Goal: Task Accomplishment & Management: Use online tool/utility

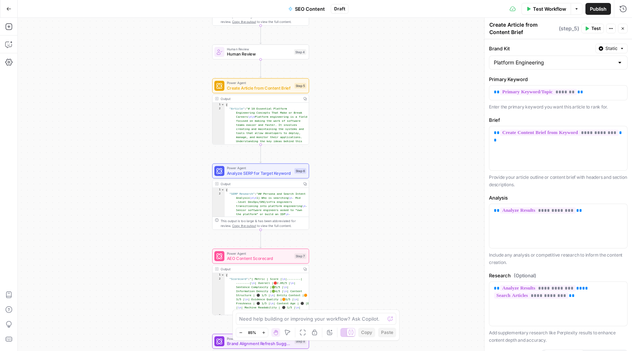
click at [6, 10] on icon "button" at bounding box center [8, 8] width 5 height 5
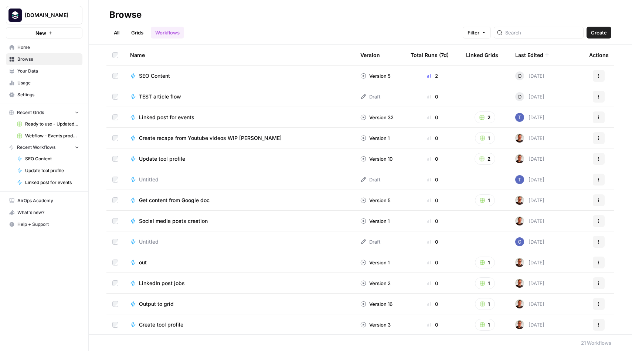
click at [156, 95] on span "TEST article flow" at bounding box center [160, 96] width 42 height 7
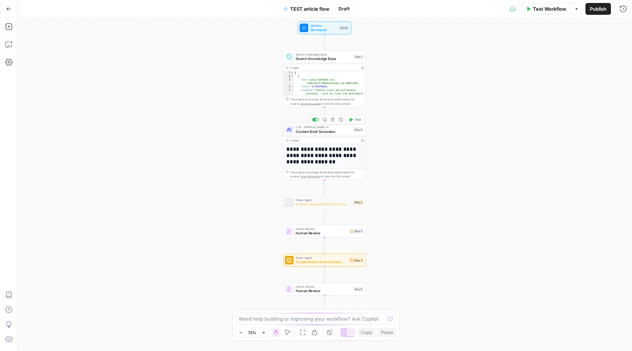
click at [317, 131] on span "Content Brief Generator" at bounding box center [323, 131] width 55 height 5
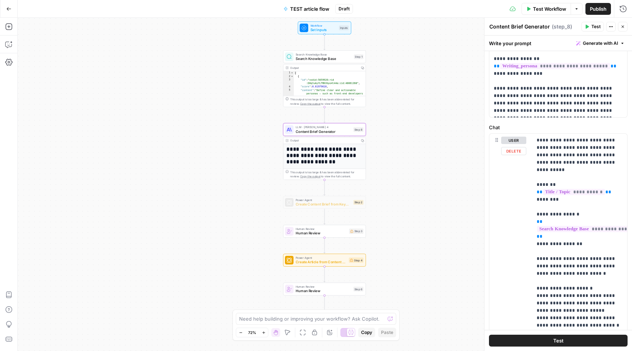
scroll to position [197, 0]
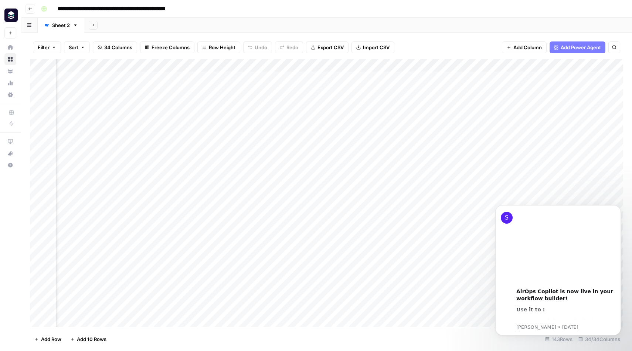
scroll to position [0, 1944]
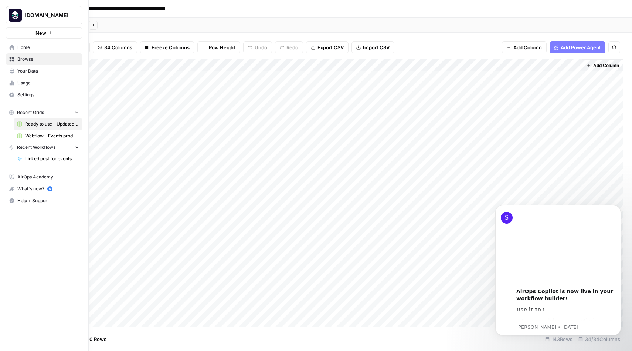
click at [40, 149] on span "Recent Workflows" at bounding box center [36, 147] width 38 height 7
click at [40, 150] on button "Recent Workflows" at bounding box center [44, 147] width 77 height 11
click at [44, 149] on span "Recent Workflows" at bounding box center [36, 147] width 38 height 7
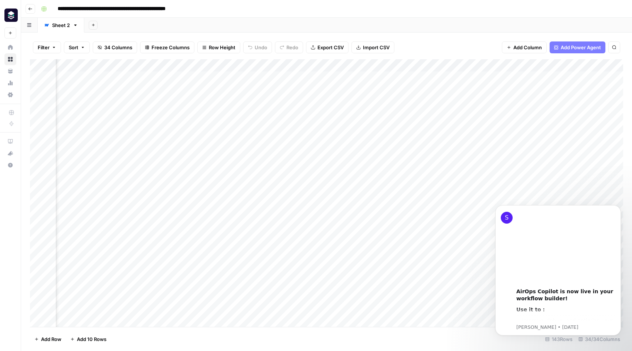
scroll to position [0, 0]
click at [28, 11] on button "Go back" at bounding box center [31, 9] width 10 height 10
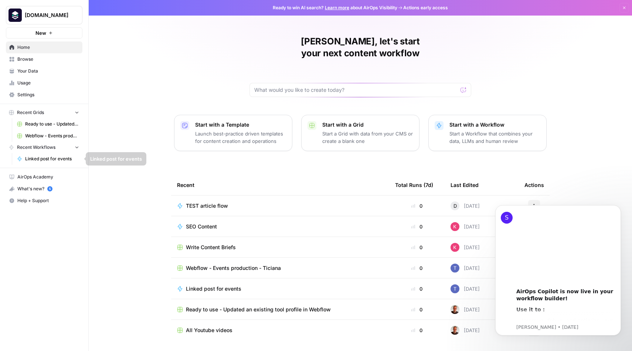
click at [35, 148] on span "Recent Workflows" at bounding box center [36, 147] width 38 height 7
click at [37, 158] on span "Linked post for events" at bounding box center [52, 158] width 54 height 7
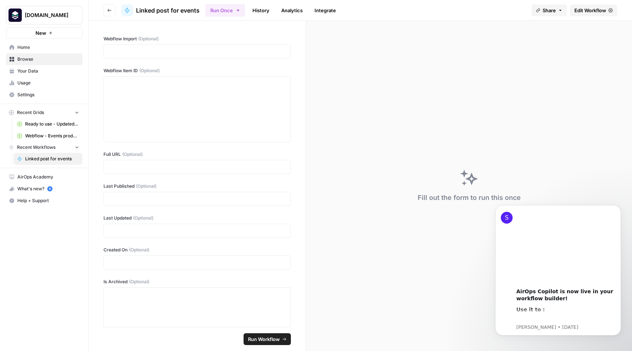
click at [33, 148] on span "Recent Workflows" at bounding box center [36, 147] width 38 height 7
click at [110, 9] on icon "button" at bounding box center [109, 10] width 4 height 4
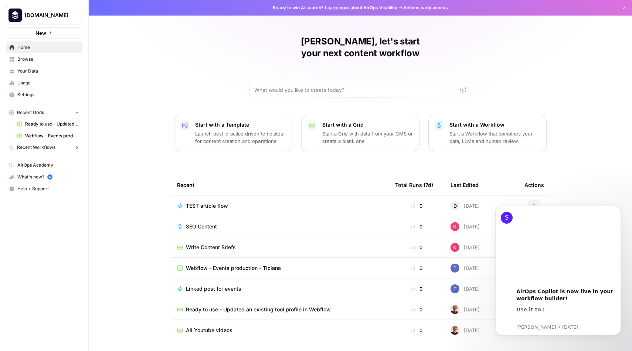
click at [39, 58] on span "Browse" at bounding box center [48, 59] width 62 height 7
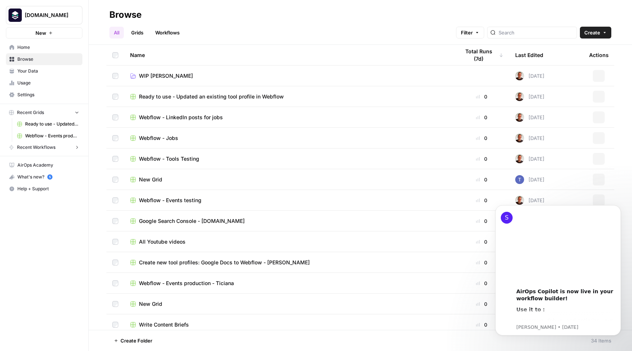
click at [172, 30] on link "Workflows" at bounding box center [167, 33] width 33 height 12
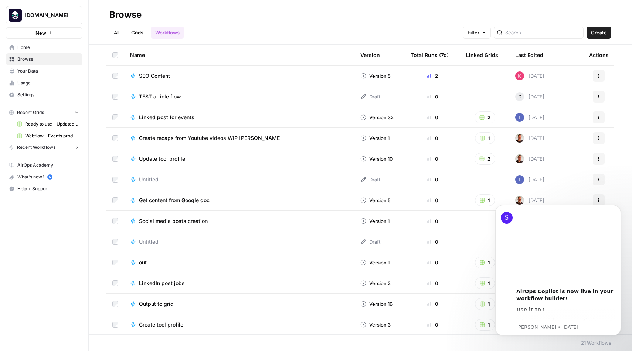
click at [160, 77] on span "SEO Content" at bounding box center [154, 75] width 31 height 7
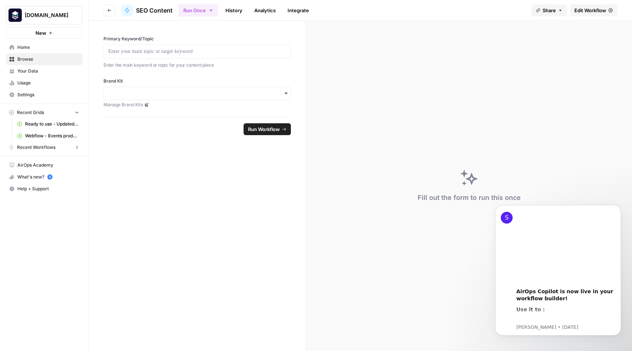
click at [111, 8] on icon "button" at bounding box center [109, 10] width 4 height 4
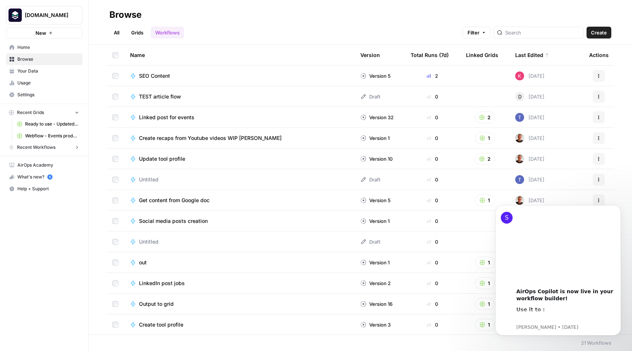
click at [606, 74] on div "Actions" at bounding box center [598, 76] width 19 height 12
click at [602, 74] on button "Actions" at bounding box center [599, 76] width 12 height 12
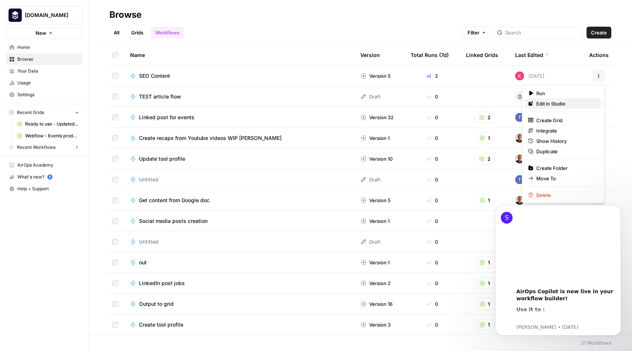
click at [572, 105] on span "Edit in Studio" at bounding box center [565, 103] width 59 height 7
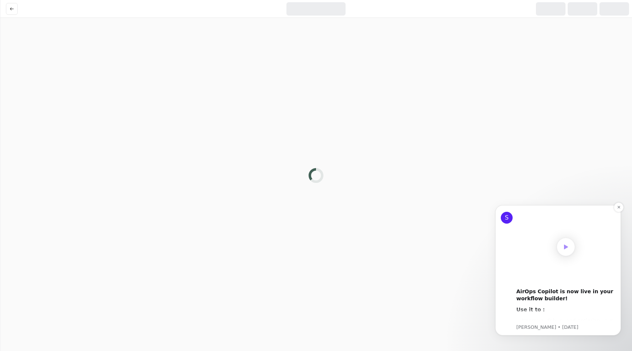
click at [614, 213] on div "00:00" at bounding box center [566, 247] width 99 height 74
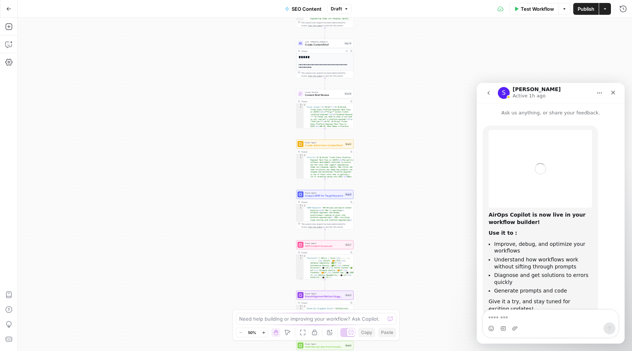
scroll to position [23, 0]
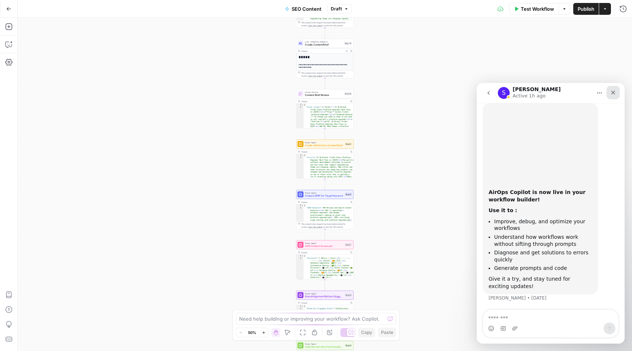
click at [613, 91] on icon "Close" at bounding box center [613, 92] width 6 height 6
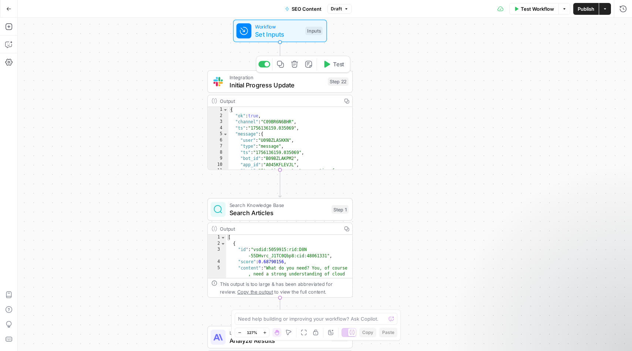
click at [275, 82] on span "Initial Progress Update" at bounding box center [277, 84] width 95 height 9
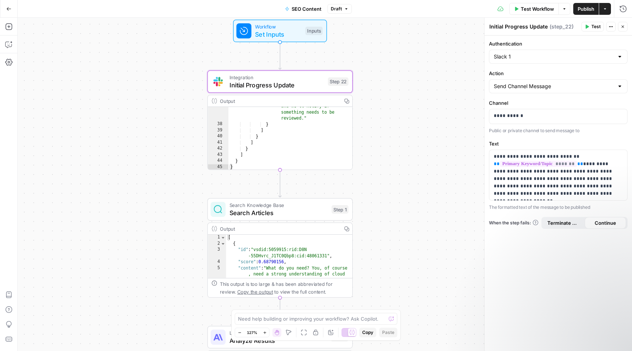
scroll to position [311, 0]
click at [446, 160] on div "Workflow Set Inputs Inputs Integration Initial Progress Update Step 22 Output C…" at bounding box center [325, 184] width 615 height 333
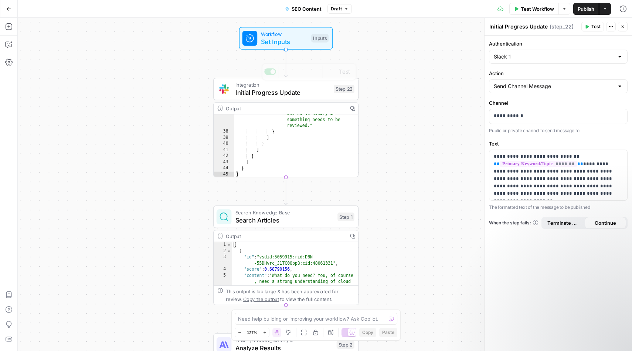
click at [288, 32] on span "Workflow" at bounding box center [284, 33] width 47 height 7
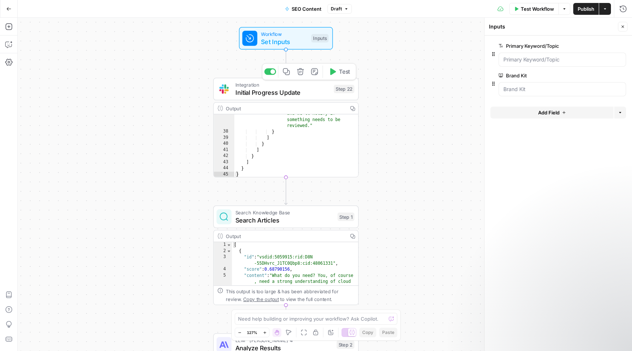
click at [267, 92] on span "Initial Progress Update" at bounding box center [283, 92] width 95 height 9
type textarea "Initial Progress Update"
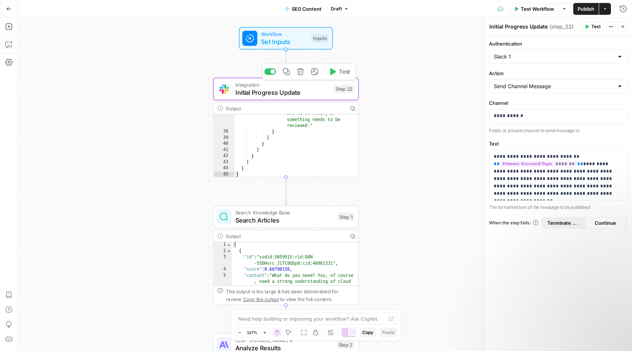
click at [290, 39] on span "Set Inputs" at bounding box center [284, 41] width 47 height 9
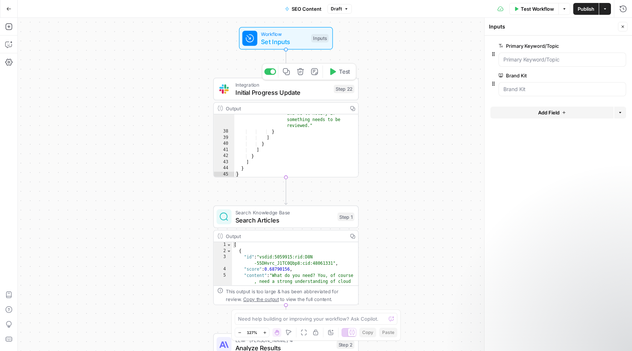
click at [292, 94] on span "Initial Progress Update" at bounding box center [283, 92] width 95 height 9
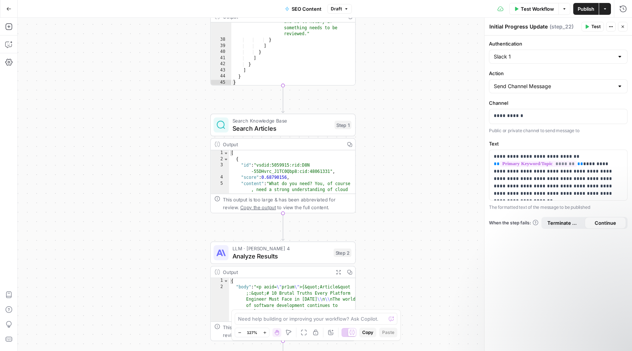
click at [295, 129] on span "Search Articles" at bounding box center [282, 127] width 98 height 9
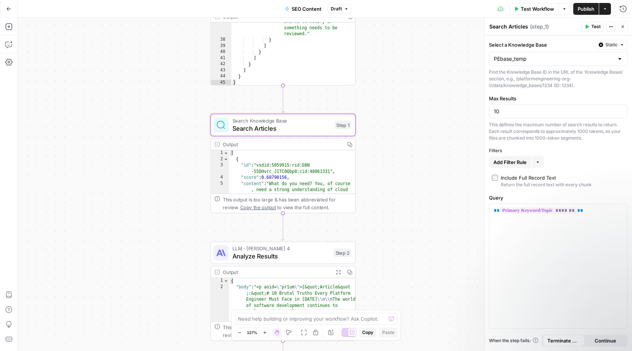
click at [620, 60] on div at bounding box center [620, 58] width 6 height 7
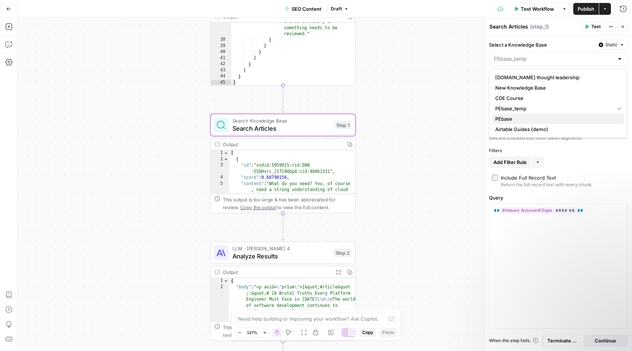
click at [553, 120] on span "PEbase" at bounding box center [556, 118] width 123 height 7
type input "PEbase"
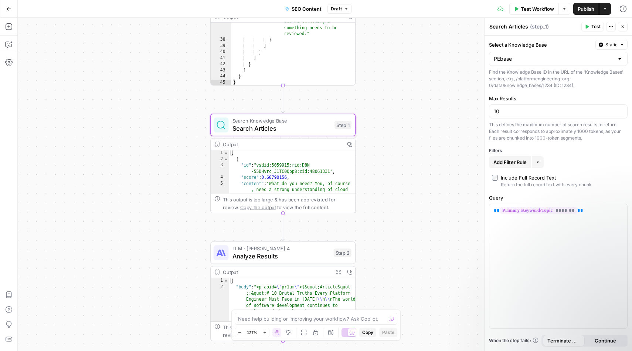
click at [451, 138] on div "Workflow Set Inputs Inputs Integration Initial Progress Update Step 22 Output C…" at bounding box center [325, 184] width 615 height 333
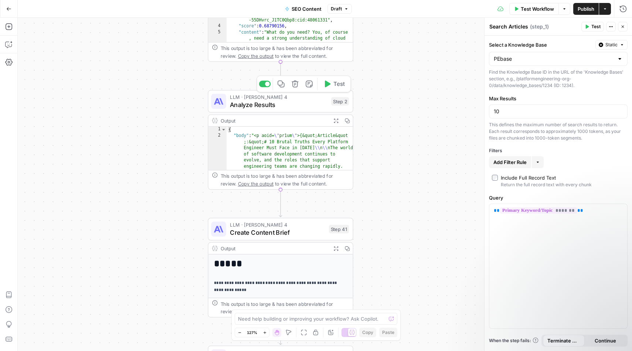
click at [274, 103] on span "Analyze Results" at bounding box center [279, 104] width 98 height 9
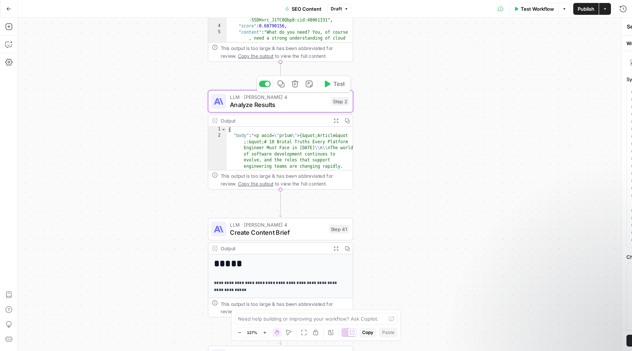
type textarea "Analyze Results"
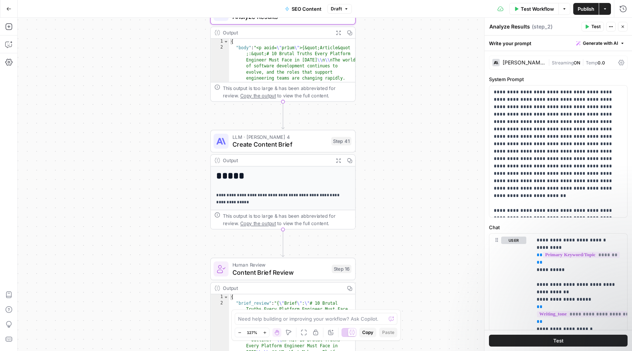
click at [289, 141] on span "Create Content Brief" at bounding box center [280, 143] width 95 height 9
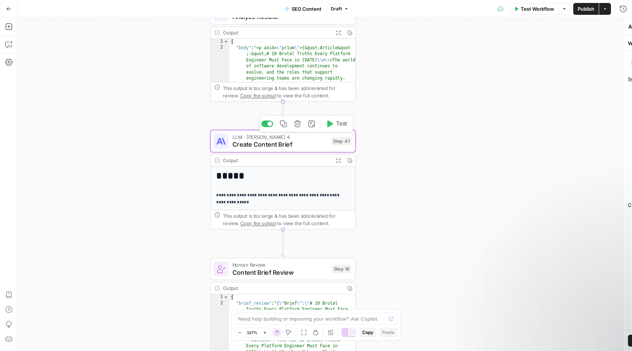
type textarea "Create Content Brief"
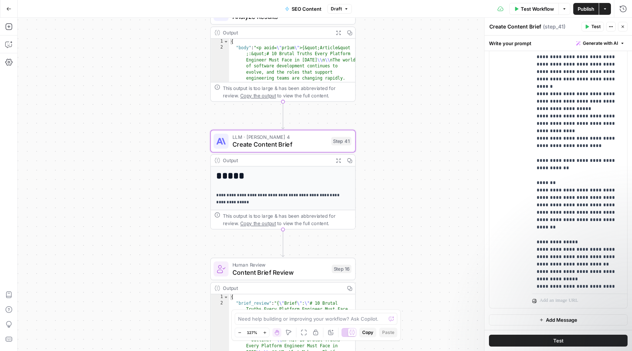
scroll to position [0, 0]
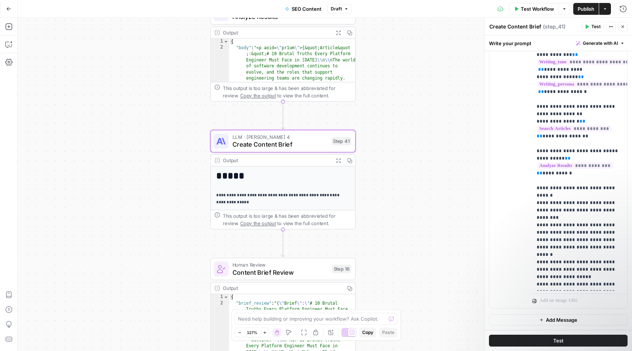
click at [452, 113] on div "Workflow Set Inputs Inputs Integration Initial Progress Update Step 22 Output C…" at bounding box center [325, 184] width 615 height 333
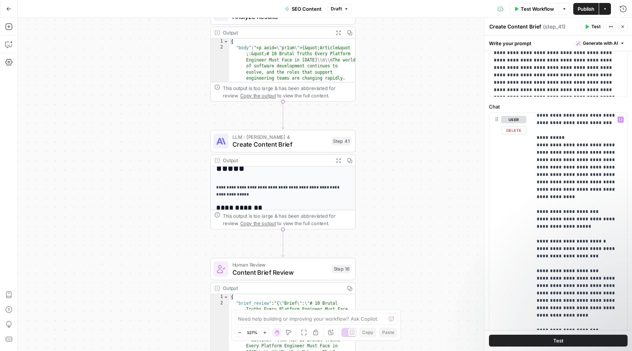
scroll to position [740, 0]
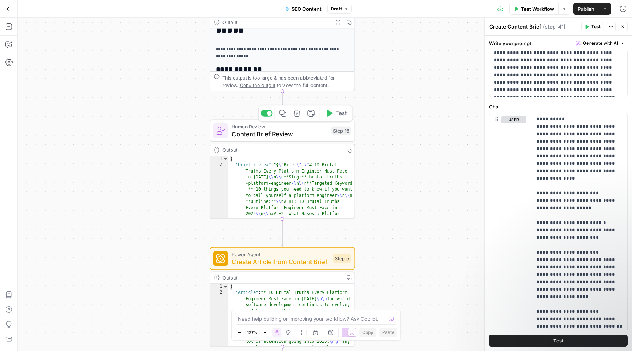
click at [271, 131] on span "Content Brief Review" at bounding box center [280, 133] width 96 height 9
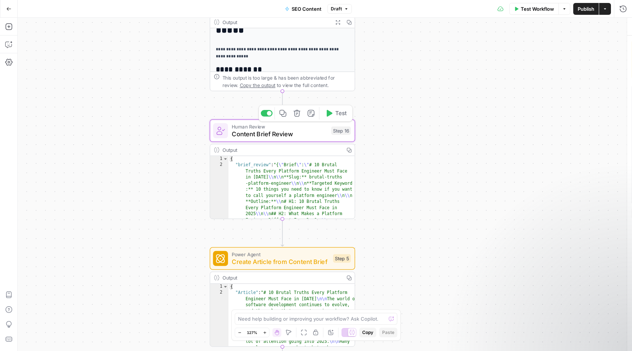
type textarea "Content Brief Review"
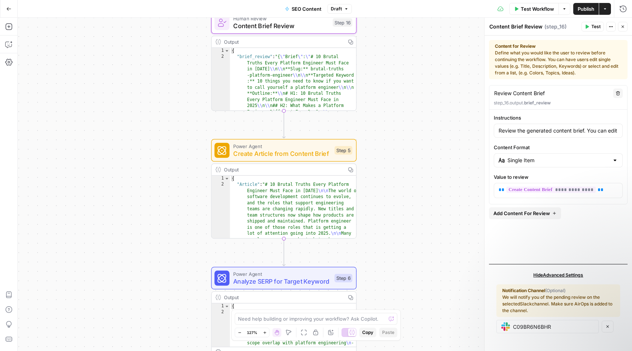
type textarea "**********"
click at [321, 154] on span "Create Article from Content Brief" at bounding box center [282, 153] width 98 height 9
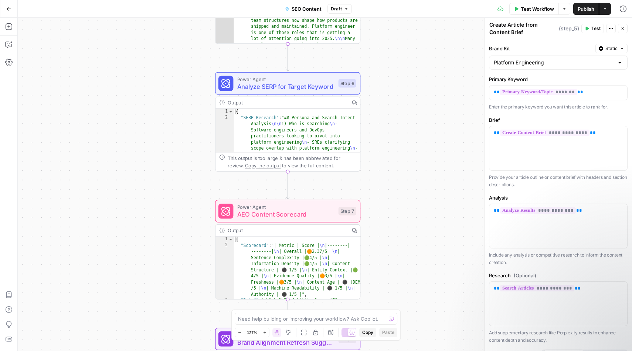
click at [301, 88] on span "Analyze SERP for Target Keyword" at bounding box center [286, 86] width 98 height 9
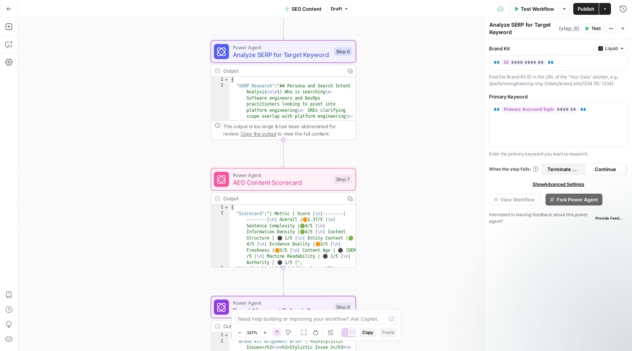
click at [311, 181] on span "AEO Content Scorecard" at bounding box center [282, 181] width 98 height 9
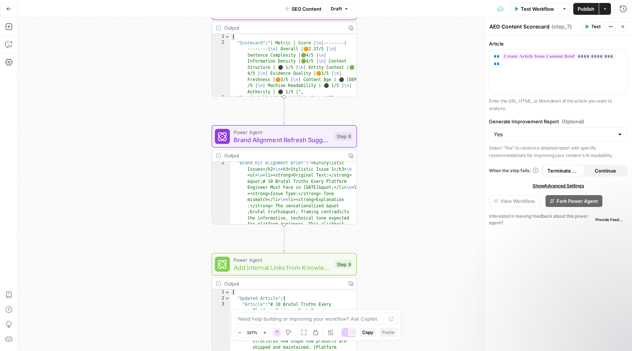
scroll to position [6, 0]
click at [302, 141] on span "Brand Alignment Refresh Suggestions" at bounding box center [283, 139] width 98 height 9
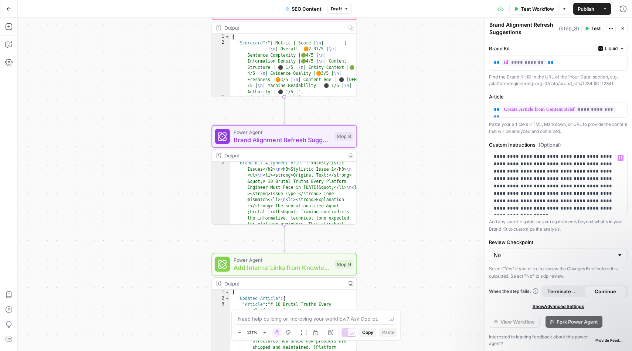
scroll to position [0, 0]
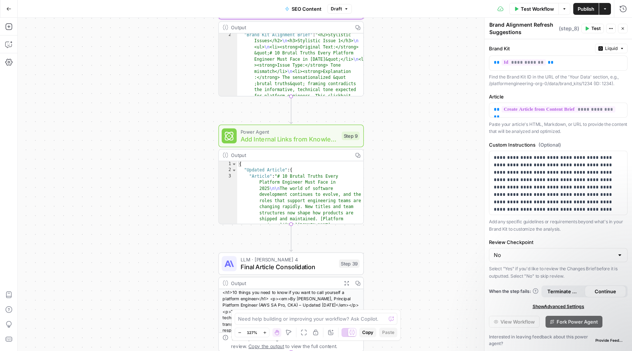
click at [299, 133] on span "Power Agent" at bounding box center [290, 131] width 98 height 7
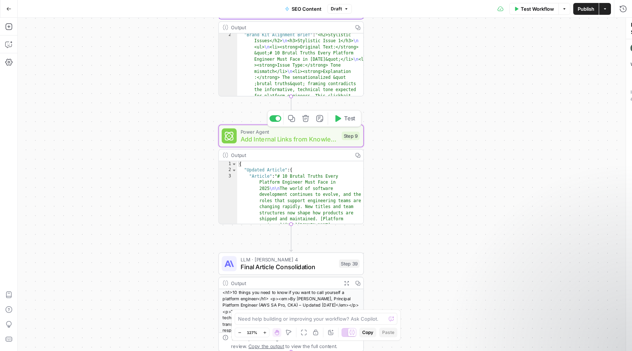
type textarea "Add Internal Links from Knowledge Base"
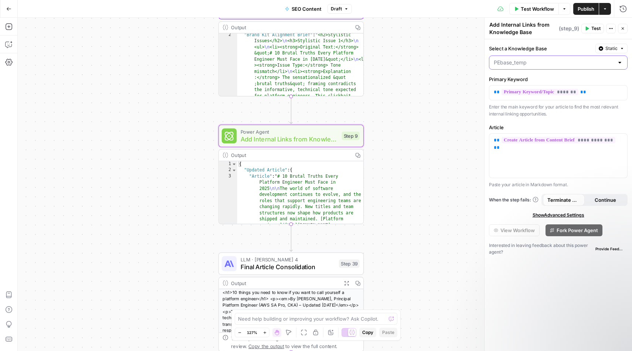
click at [535, 62] on input "Select a Knowledge Base" at bounding box center [554, 62] width 120 height 7
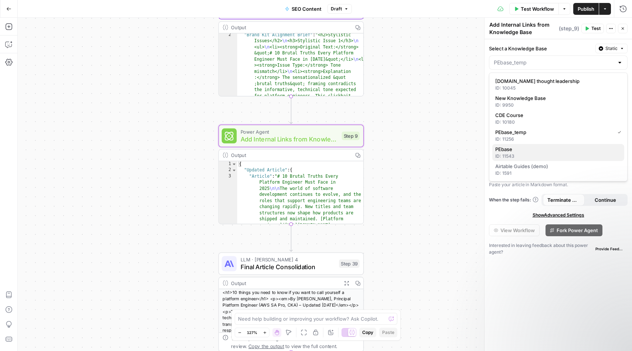
click at [526, 150] on span "PEbase" at bounding box center [556, 148] width 123 height 7
type input "PEbase"
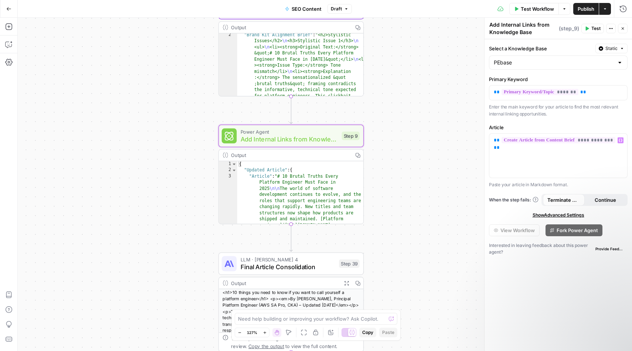
click at [442, 137] on div "Workflow Set Inputs Inputs Integration Initial Progress Update Step 22 Output C…" at bounding box center [325, 184] width 615 height 333
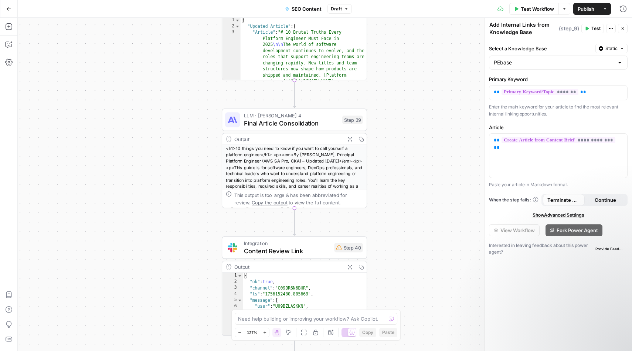
scroll to position [43, 0]
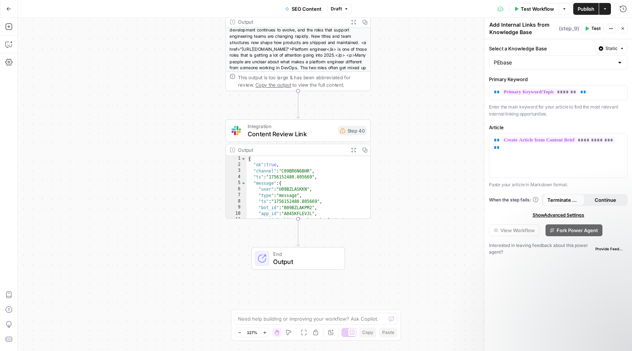
click at [312, 260] on span "Output" at bounding box center [305, 261] width 64 height 9
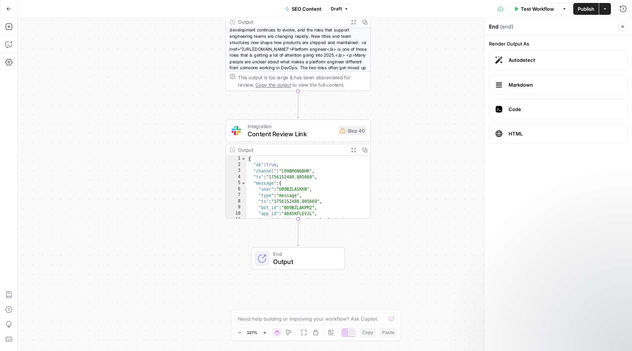
click at [446, 164] on div "Workflow Set Inputs Inputs Integration Initial Progress Update Step 22 Output C…" at bounding box center [325, 184] width 615 height 333
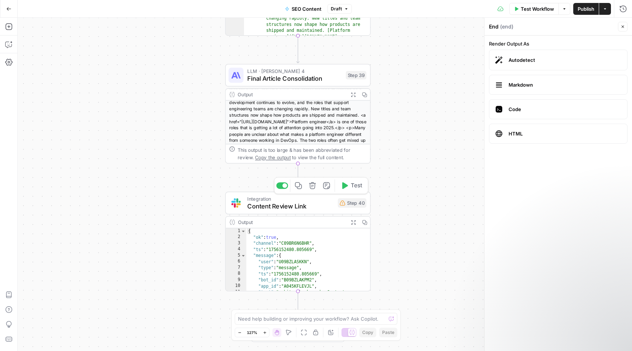
click at [288, 204] on span "Content Review Link" at bounding box center [290, 205] width 87 height 9
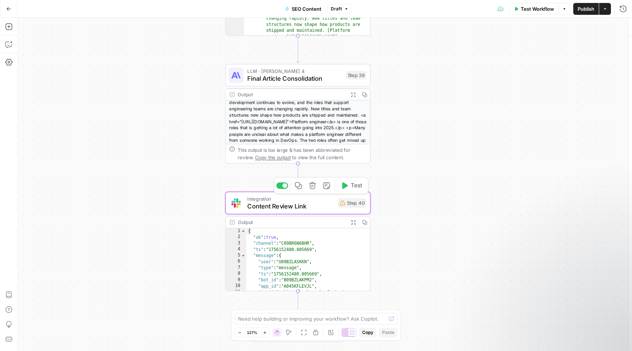
type textarea "Content Review Link"
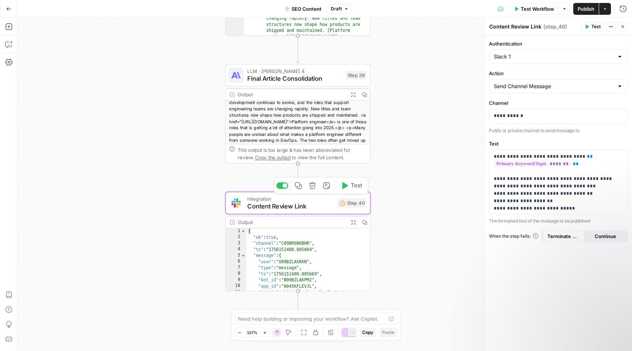
click at [424, 177] on div "Workflow Set Inputs Inputs Integration Initial Progress Update Step 22 Output C…" at bounding box center [325, 184] width 615 height 333
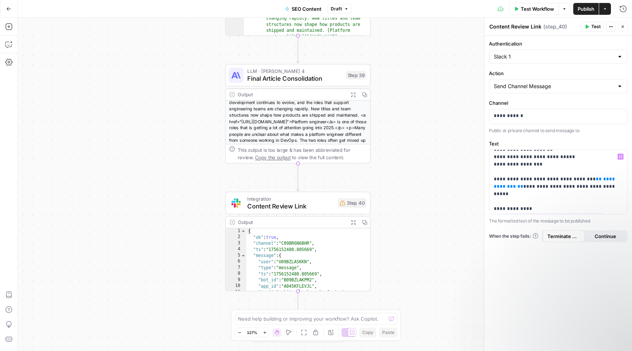
scroll to position [53, 0]
click at [423, 192] on div "Workflow Set Inputs Inputs Integration Initial Progress Update Step 22 Output C…" at bounding box center [325, 184] width 615 height 333
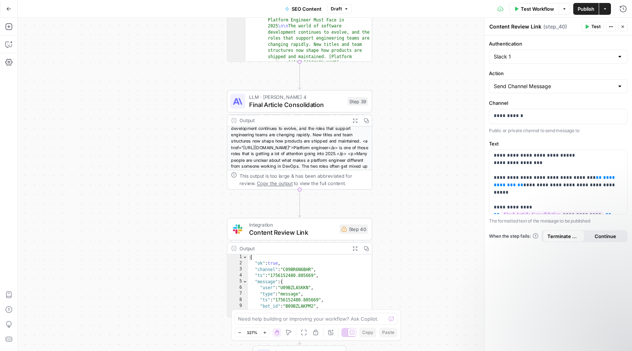
click at [303, 94] on span "LLM · [PERSON_NAME] 4" at bounding box center [296, 96] width 95 height 7
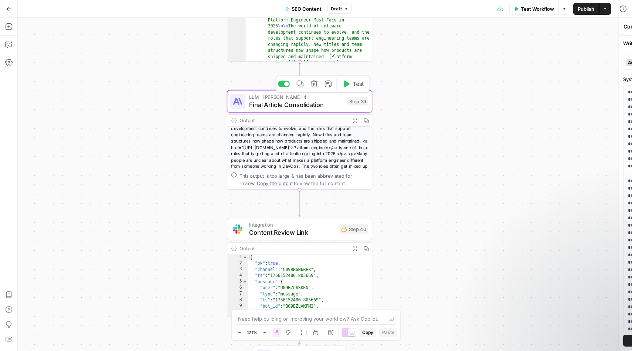
type textarea "Final Article Consolidation"
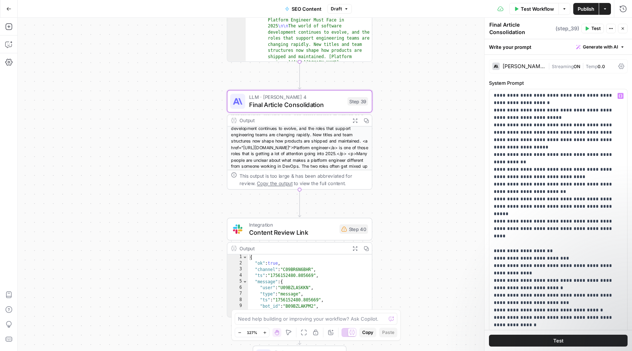
scroll to position [0, 0]
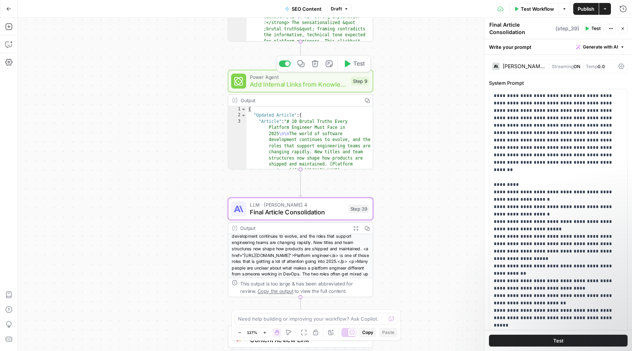
click at [328, 80] on span "Add Internal Links from Knowledge Base" at bounding box center [299, 83] width 98 height 9
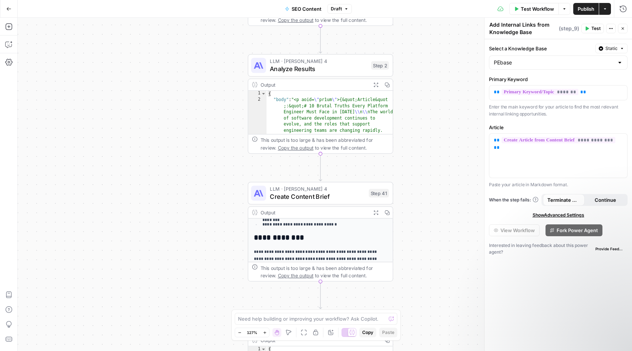
scroll to position [129, 0]
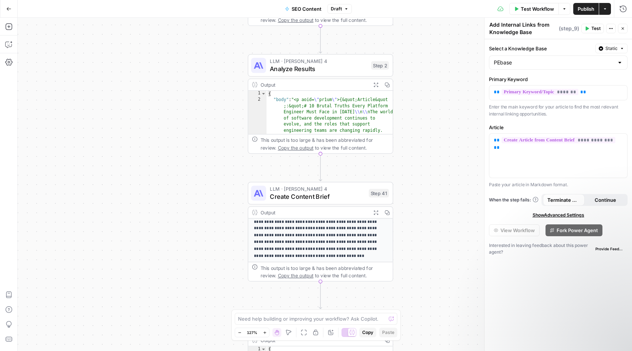
click at [416, 250] on div "Workflow Set Inputs Inputs Integration Initial Progress Update Step 22 Output C…" at bounding box center [325, 184] width 615 height 333
